Goal: Task Accomplishment & Management: Complete application form

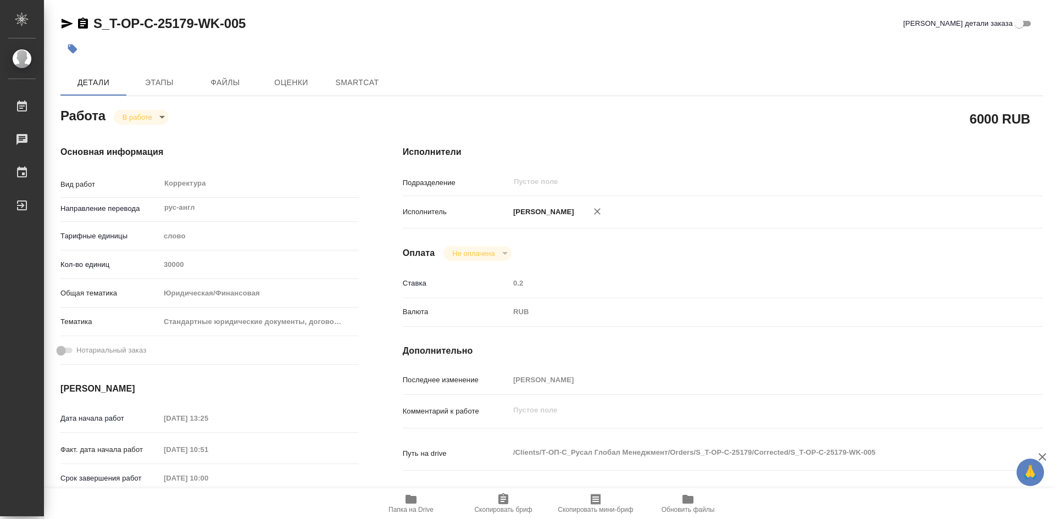
type textarea "x"
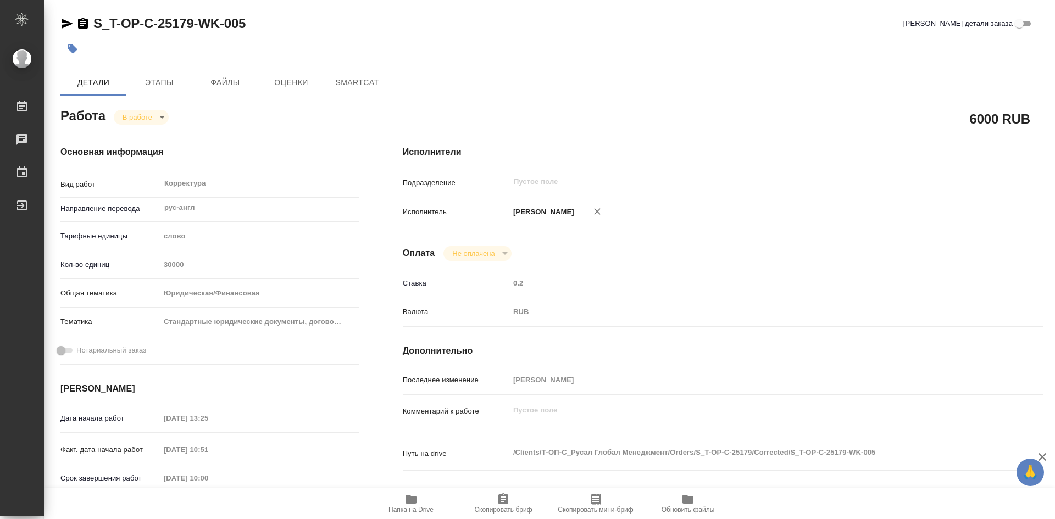
type textarea "x"
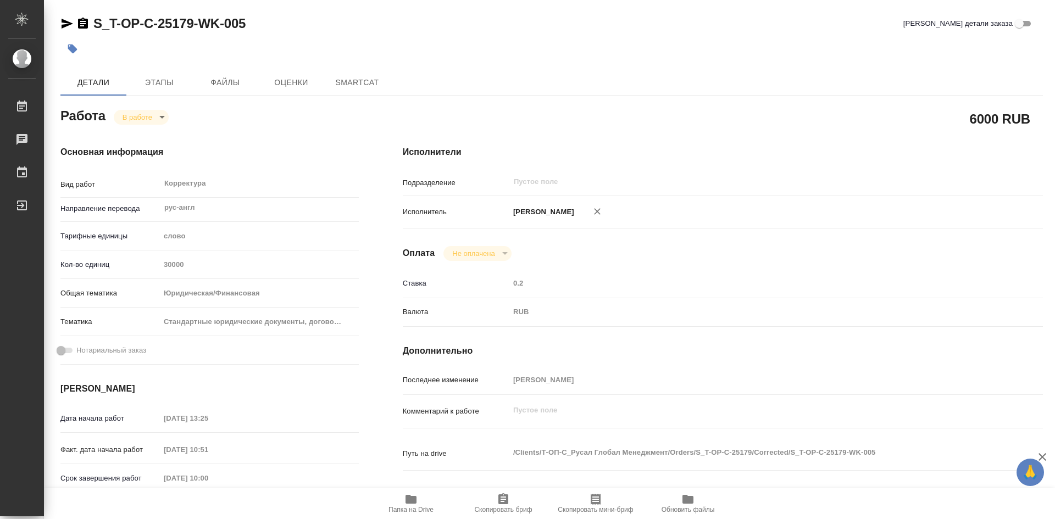
type textarea "x"
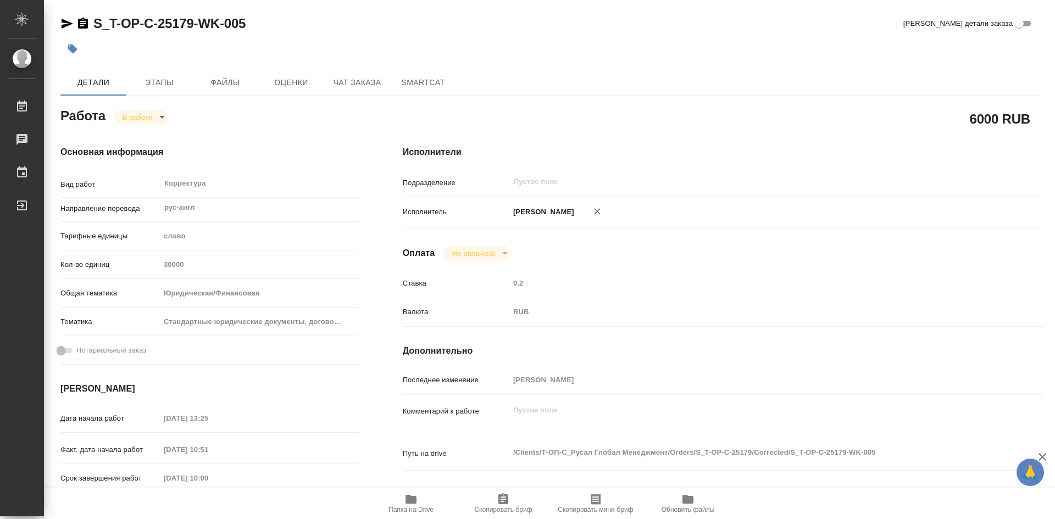
type textarea "x"
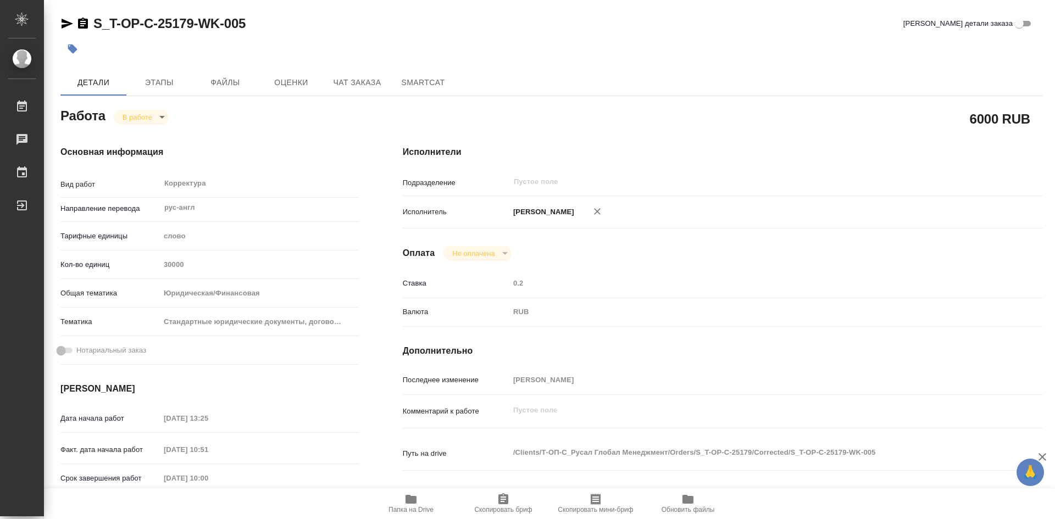
type textarea "x"
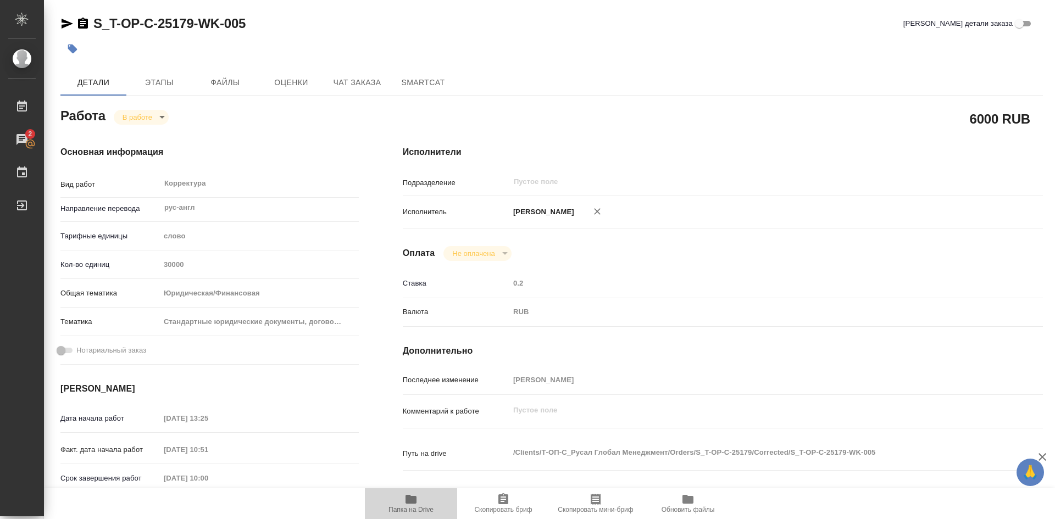
click at [412, 499] on icon "button" at bounding box center [410, 499] width 11 height 9
click at [419, 504] on span "Папка на Drive" at bounding box center [410, 503] width 79 height 21
click at [419, 503] on span "Папка на Drive" at bounding box center [410, 503] width 79 height 21
type textarea "x"
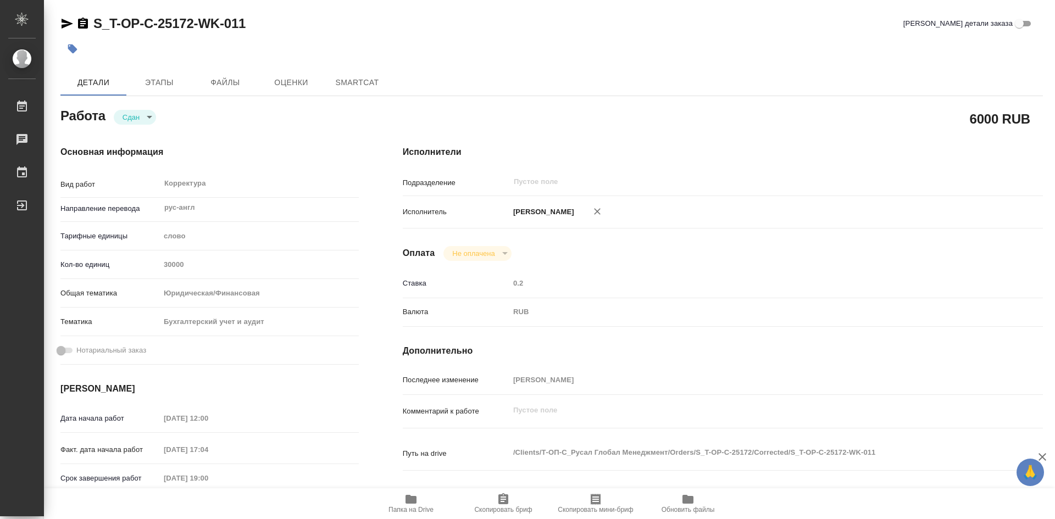
type textarea "x"
click at [412, 497] on icon "button" at bounding box center [410, 499] width 11 height 9
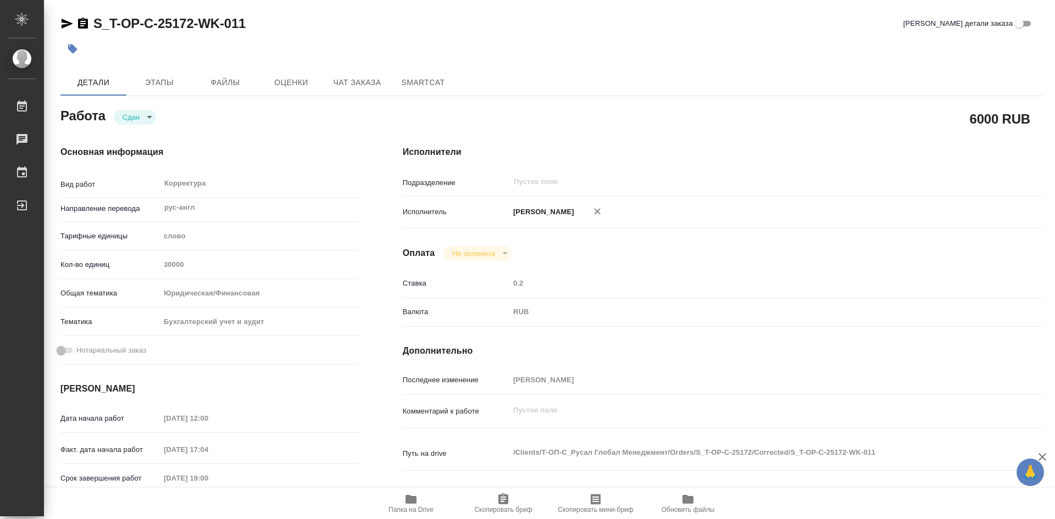
click at [412, 497] on icon "button" at bounding box center [410, 499] width 11 height 9
type textarea "x"
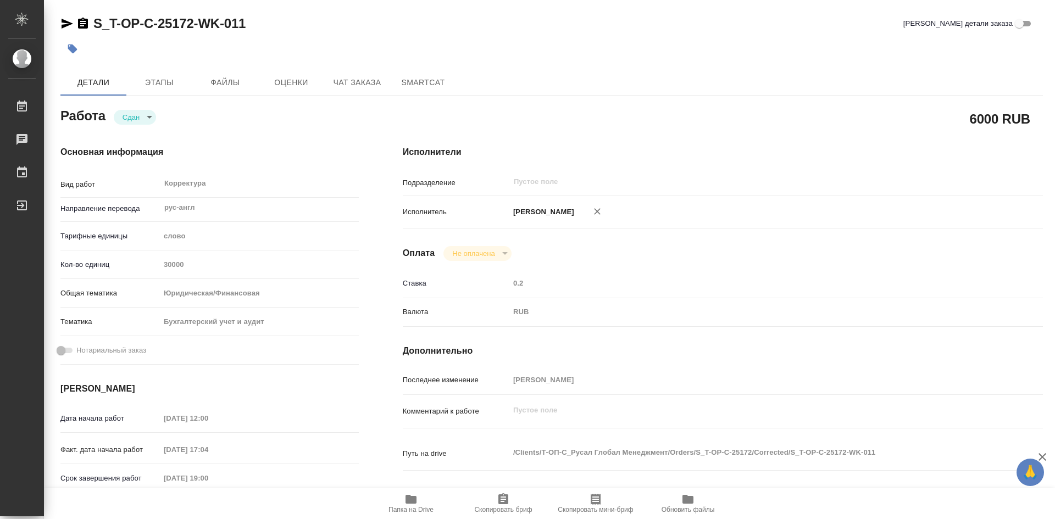
type textarea "x"
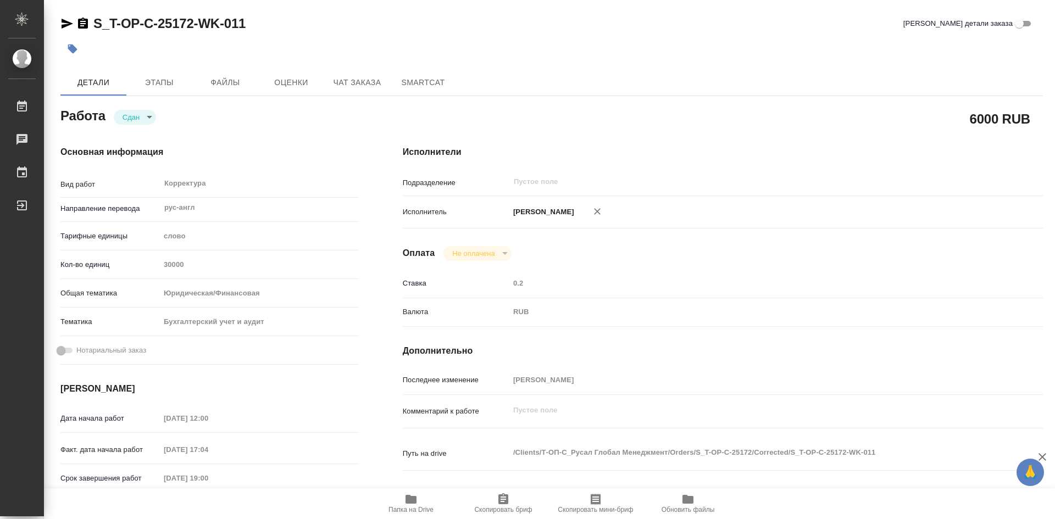
type textarea "x"
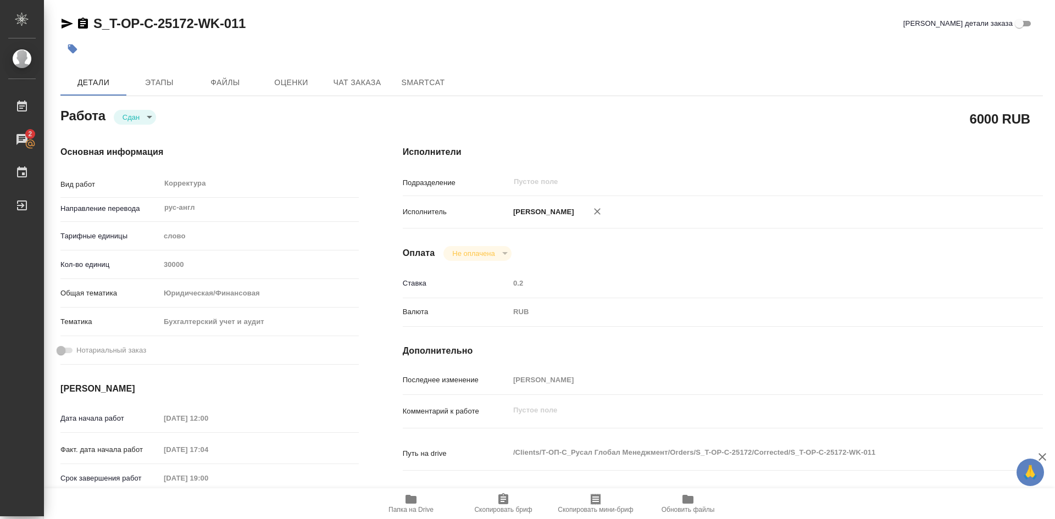
type textarea "x"
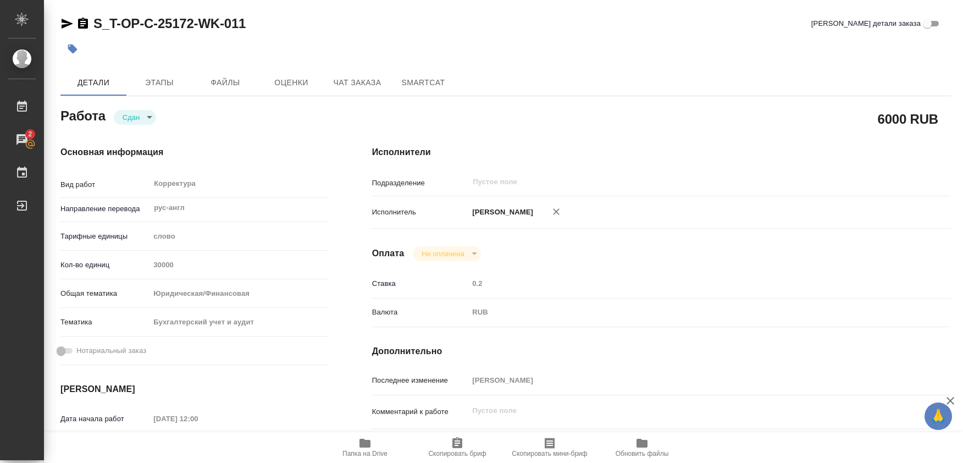
type textarea "x"
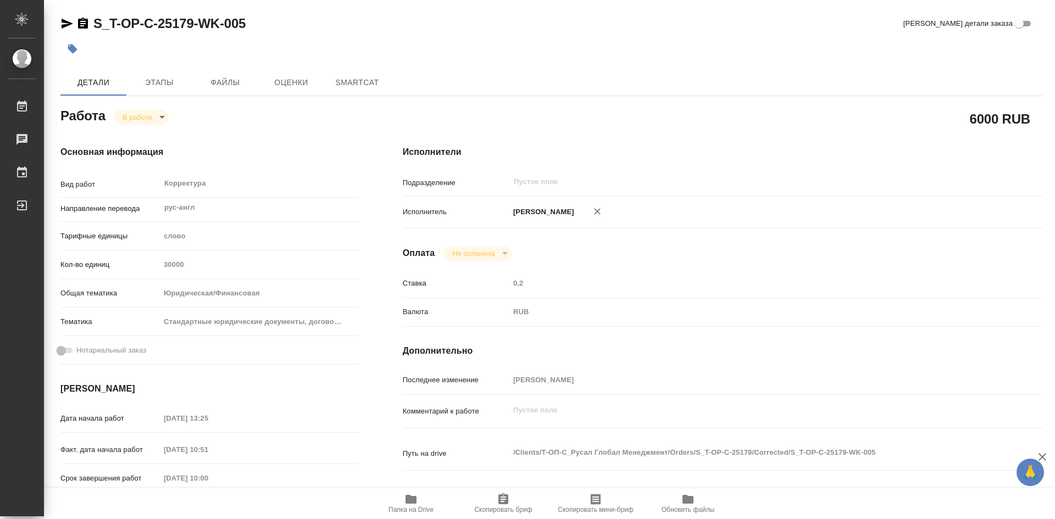
type textarea "x"
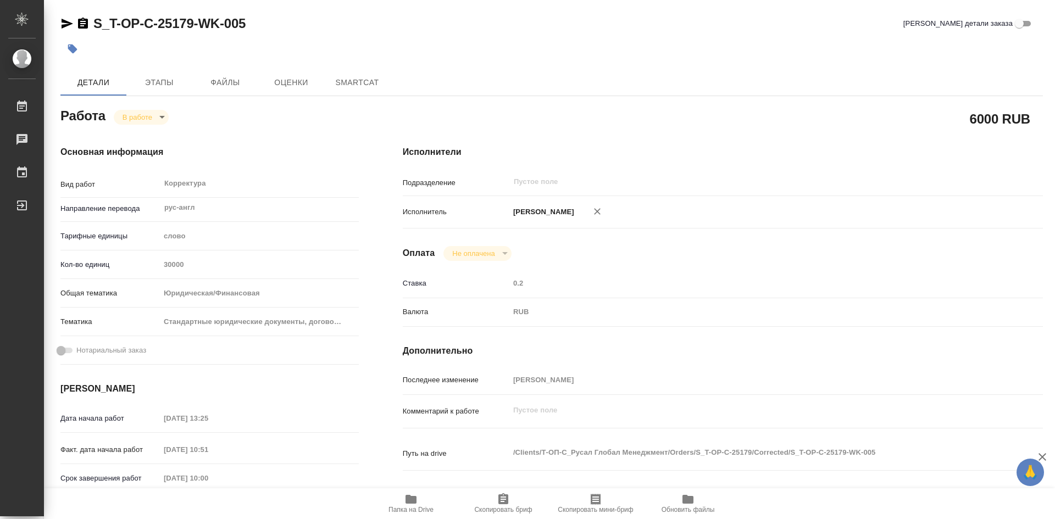
type textarea "x"
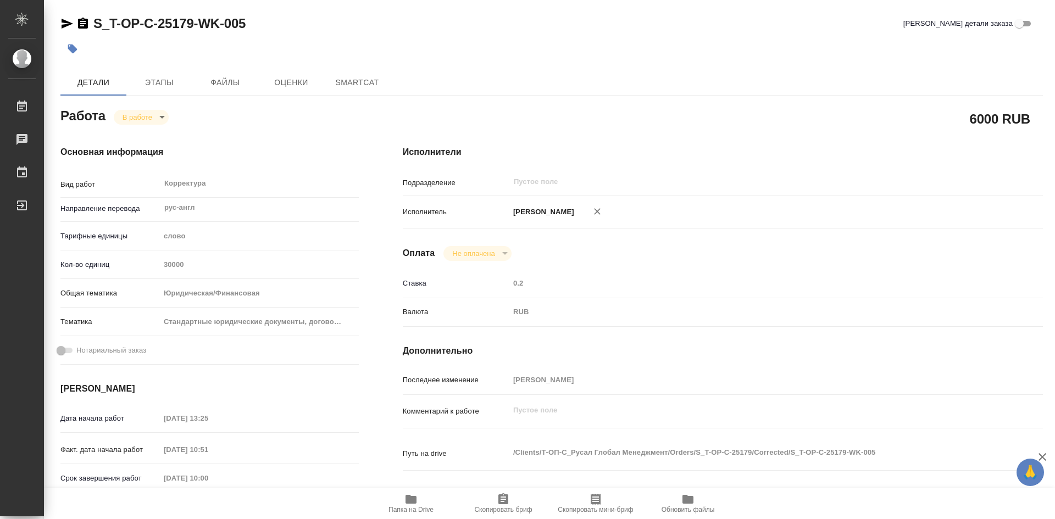
type textarea "x"
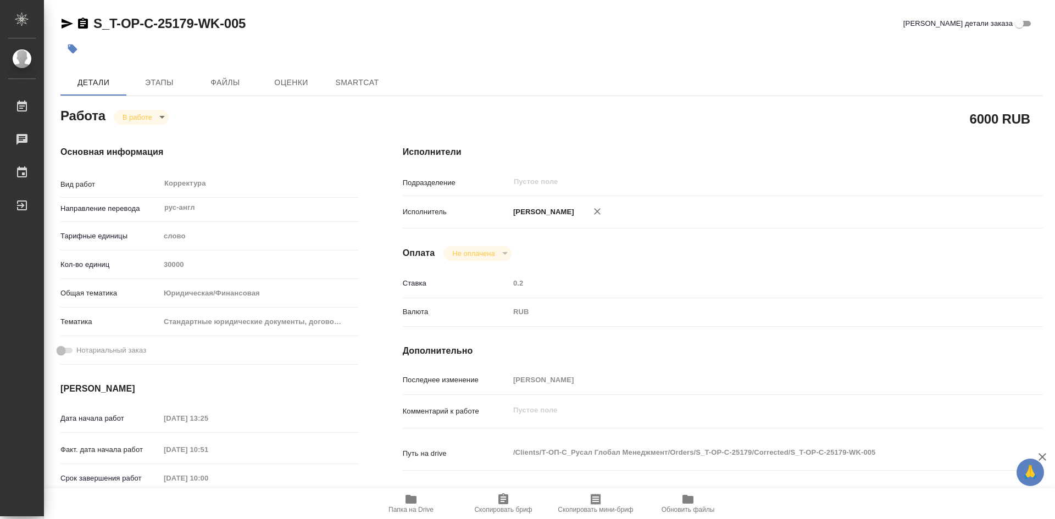
type textarea "x"
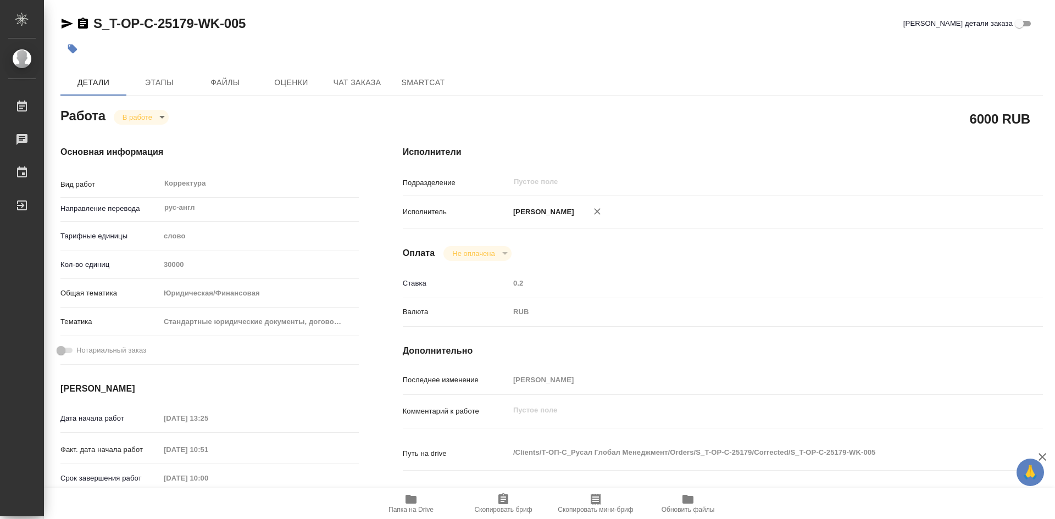
type textarea "x"
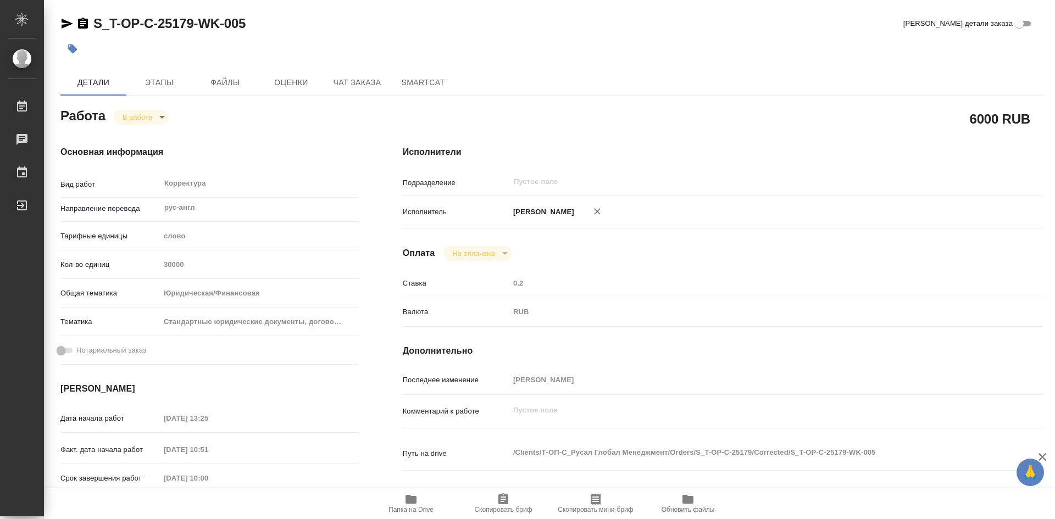
click at [413, 497] on icon "button" at bounding box center [410, 499] width 11 height 9
type textarea "x"
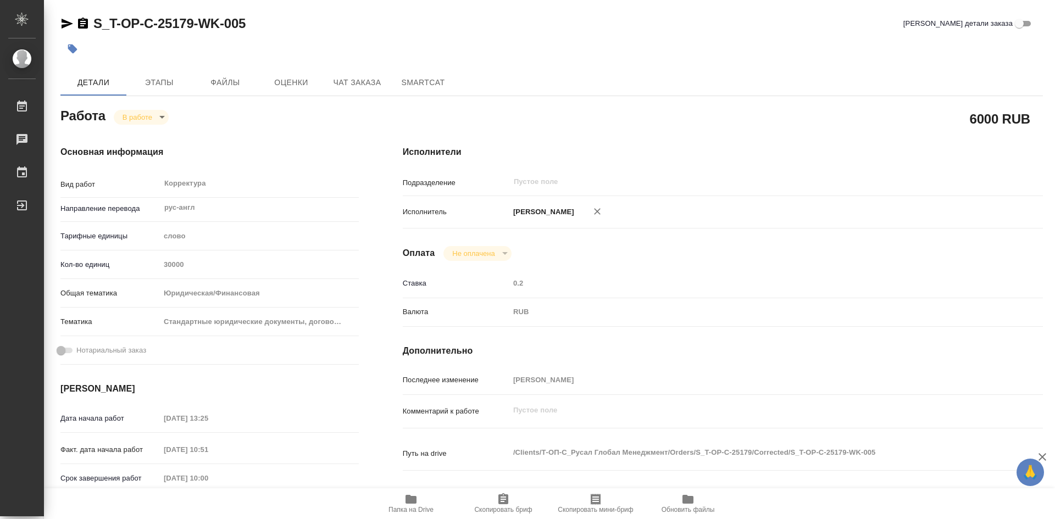
type textarea "x"
